Goal: Task Accomplishment & Management: Use online tool/utility

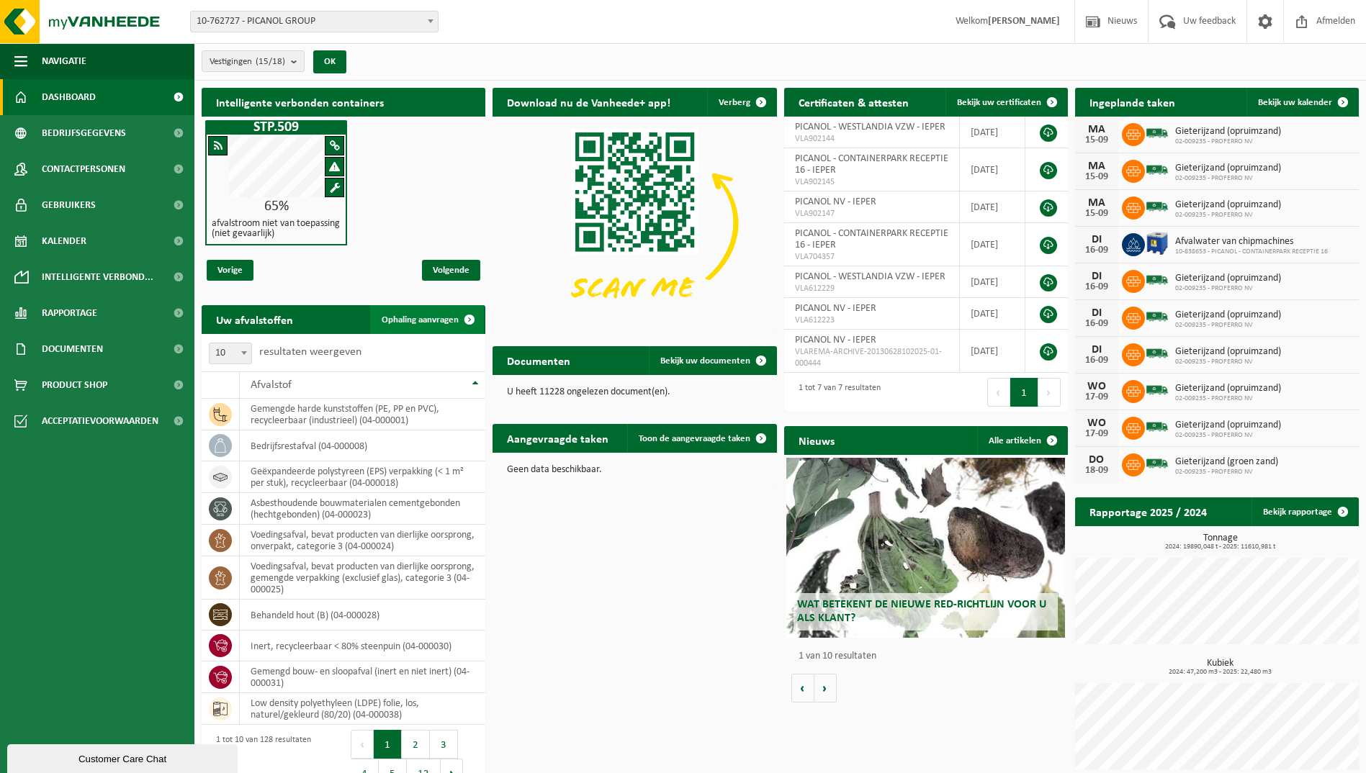
click at [433, 327] on link "Ophaling aanvragen" at bounding box center [427, 319] width 114 height 29
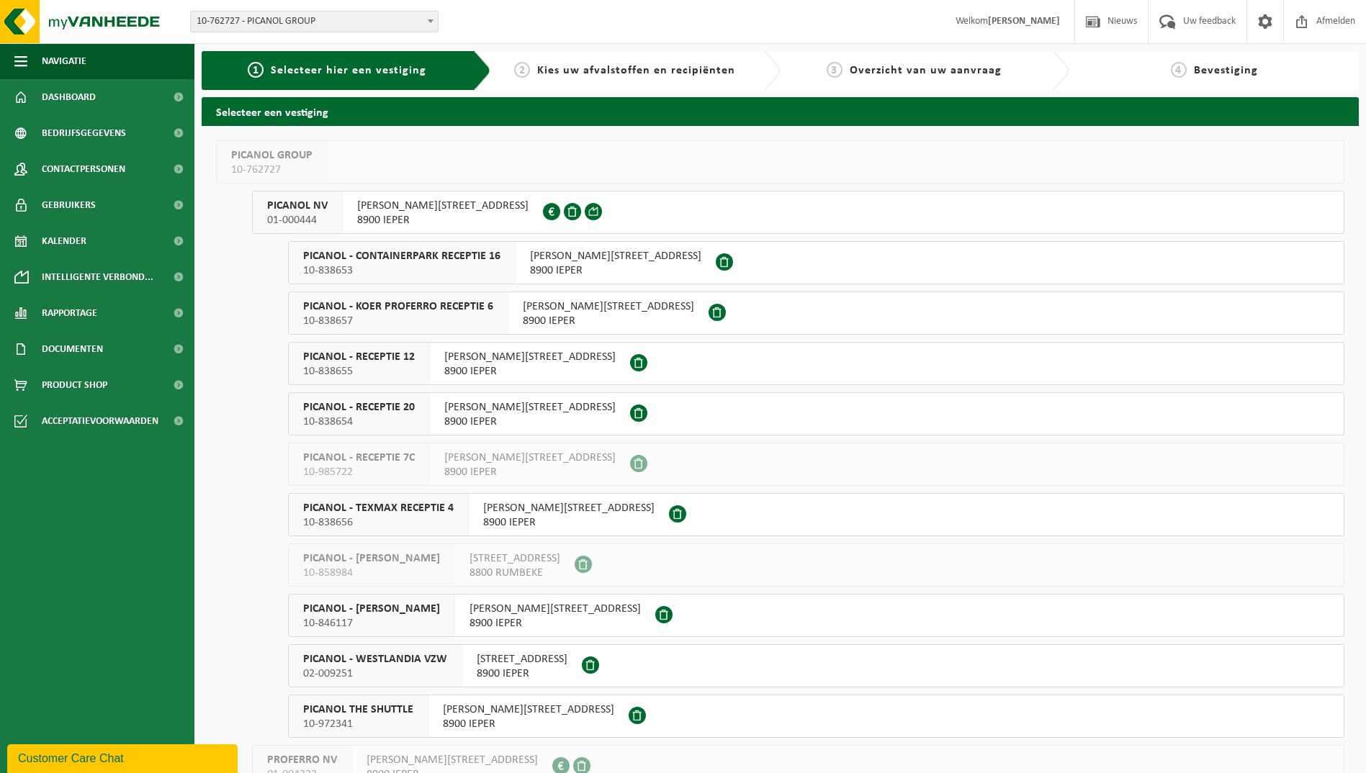
click at [397, 418] on span "10-838654" at bounding box center [359, 422] width 112 height 14
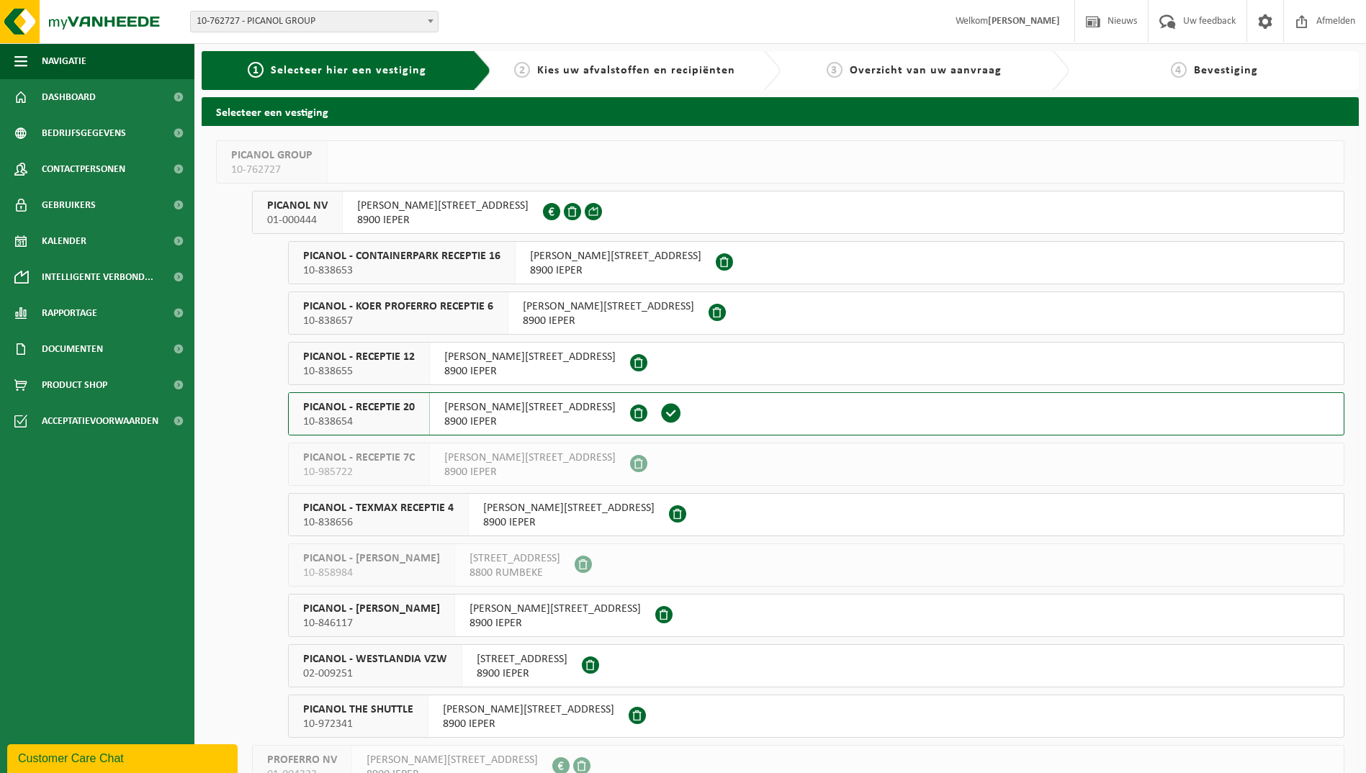
click at [397, 418] on span "10-838654" at bounding box center [359, 422] width 112 height 14
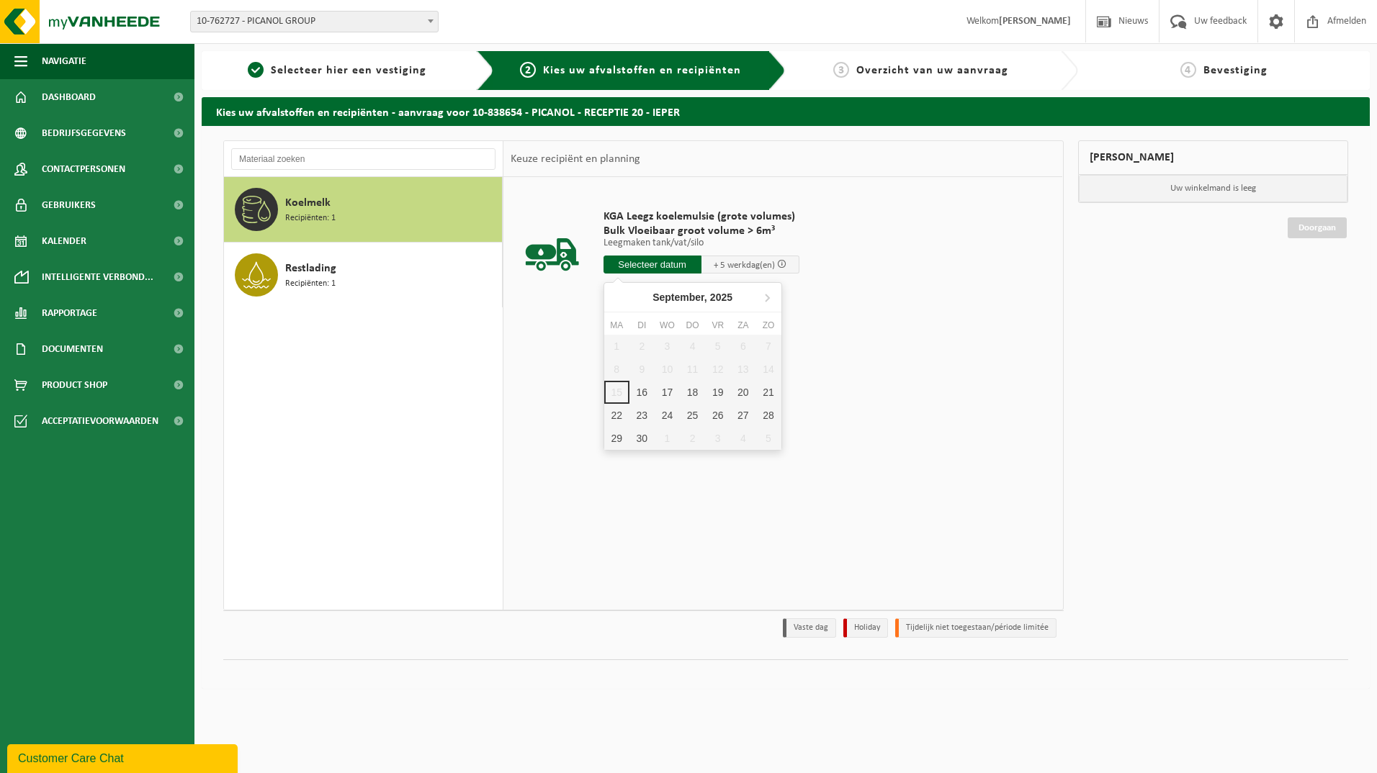
click at [677, 262] on input "text" at bounding box center [652, 265] width 98 height 18
click at [664, 387] on div "17" at bounding box center [666, 392] width 25 height 23
type input "Van [DATE]"
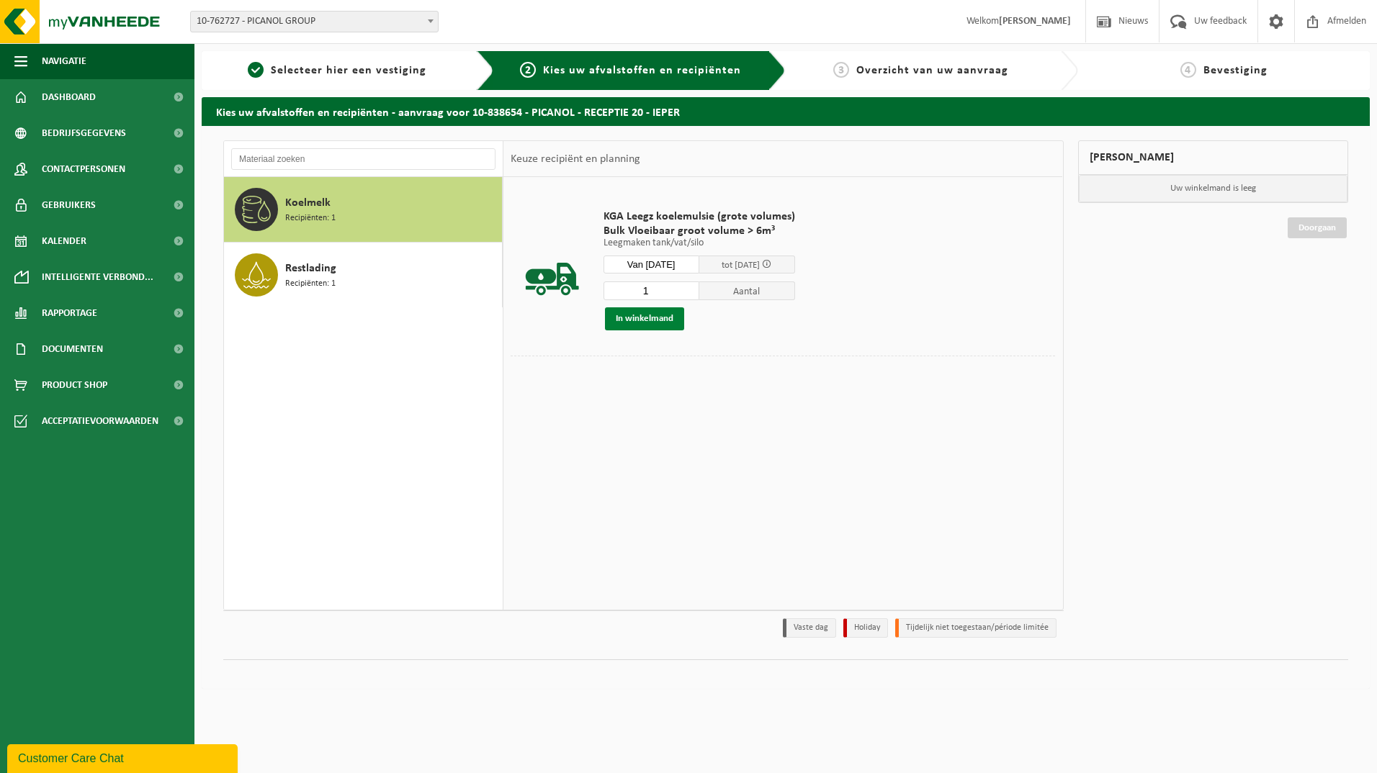
click at [661, 319] on button "In winkelmand" at bounding box center [644, 318] width 79 height 23
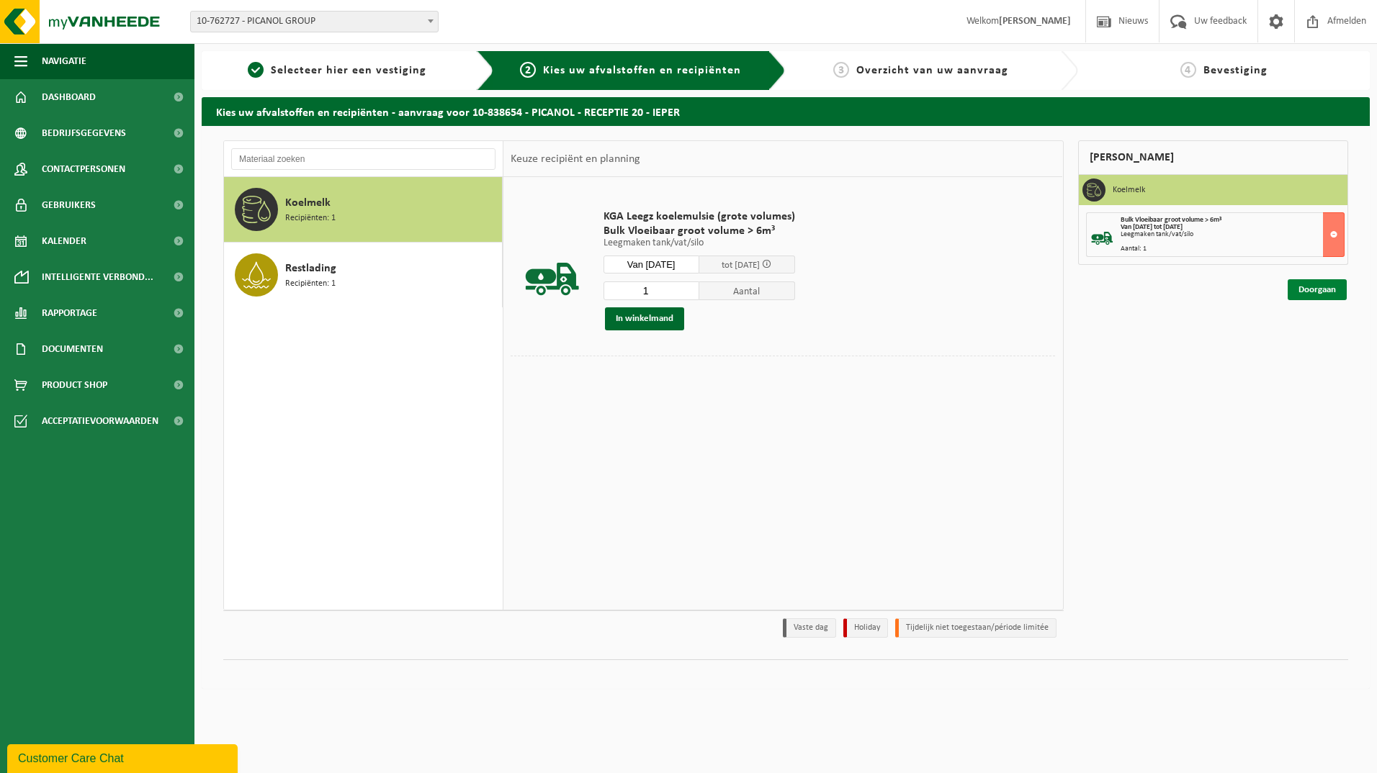
click at [1307, 293] on link "Doorgaan" at bounding box center [1316, 289] width 59 height 21
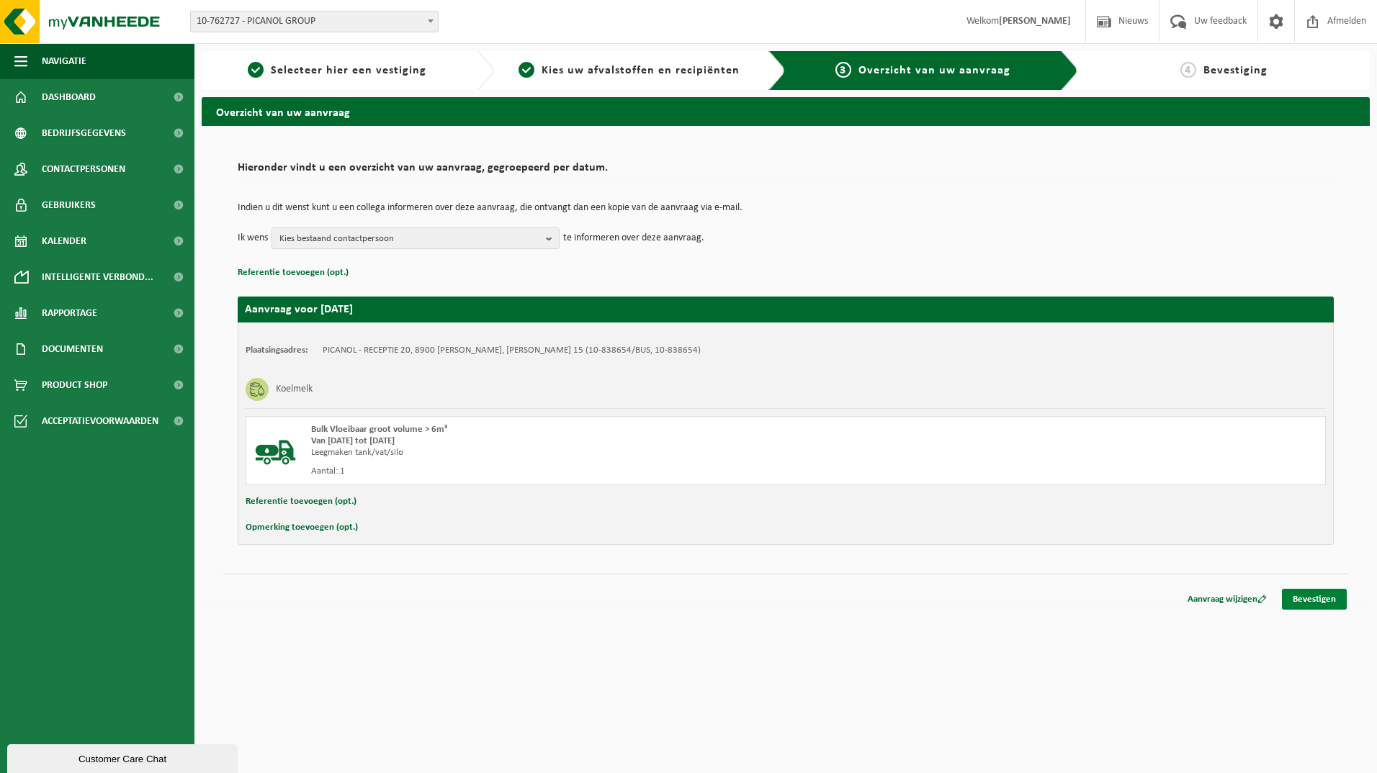
click at [1307, 596] on link "Bevestigen" at bounding box center [1314, 599] width 65 height 21
